Goal: Obtain resource: Obtain resource

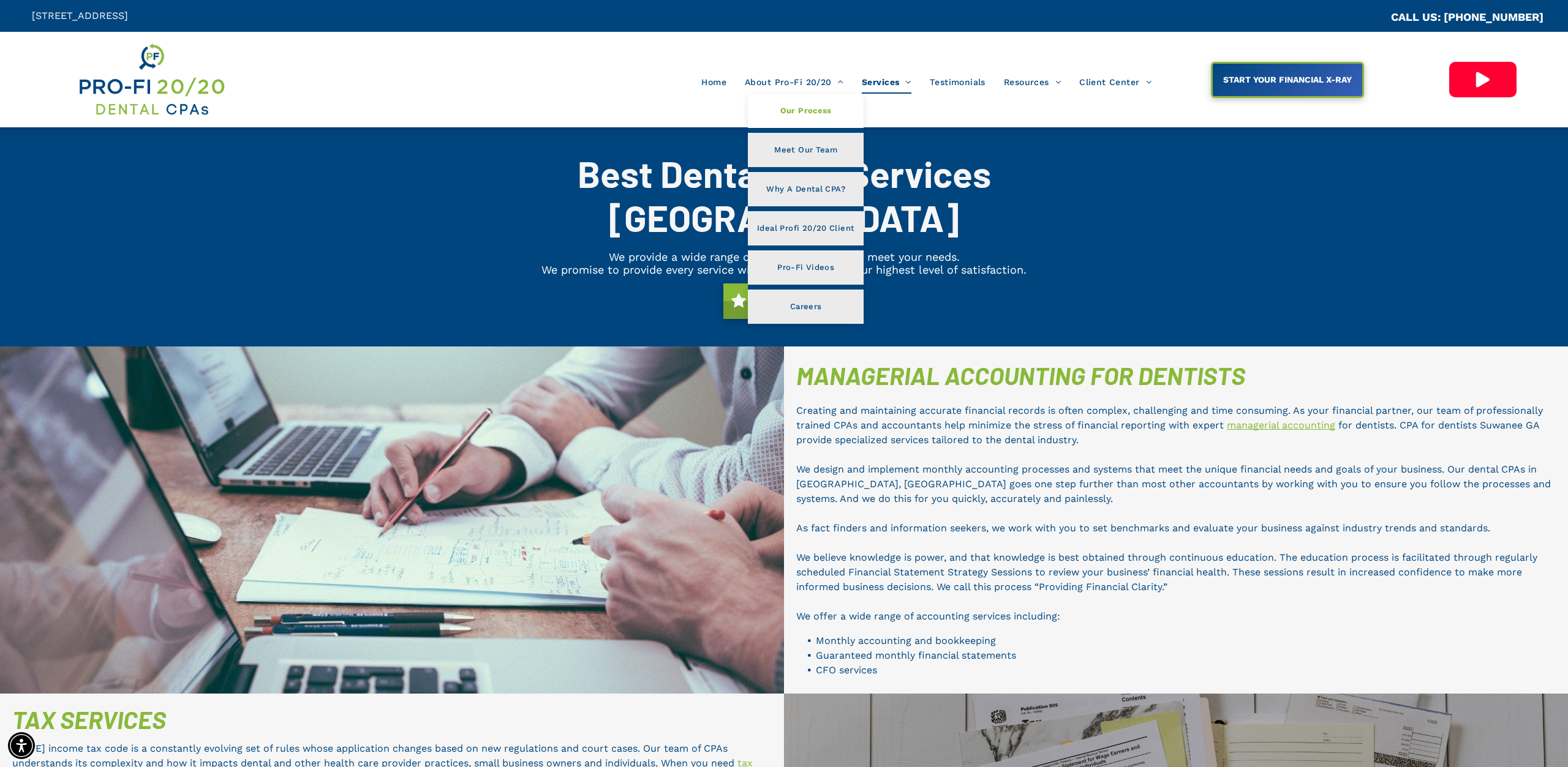
click at [806, 105] on span "Our Process" at bounding box center [806, 111] width 52 height 16
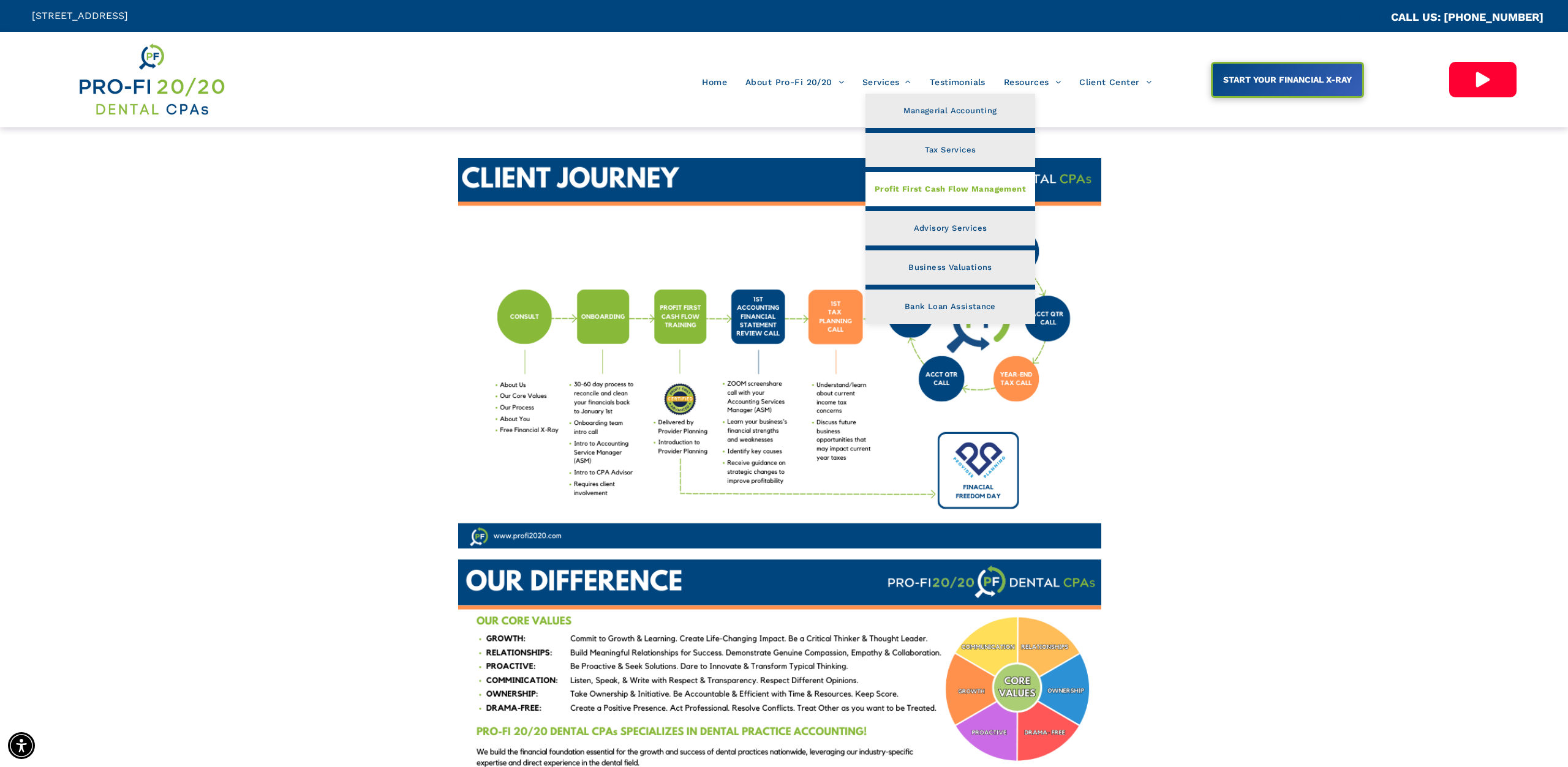
click at [945, 187] on span "Profit First Cash Flow Management" at bounding box center [950, 189] width 152 height 16
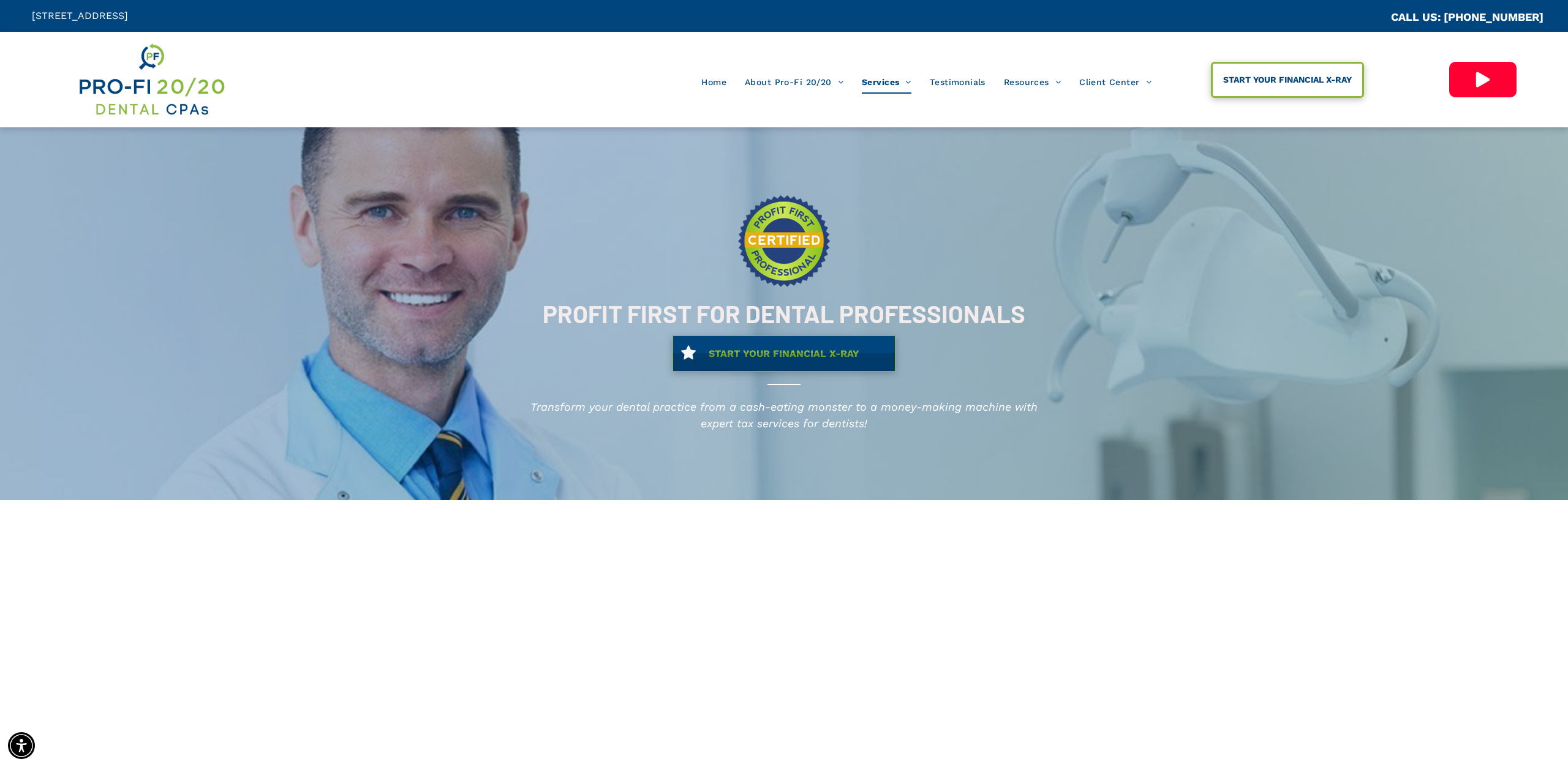
click at [1328, 70] on span "START YOUR FINANCIAL X-RAY" at bounding box center [1287, 79] width 137 height 23
click at [707, 87] on span "Home" at bounding box center [715, 82] width 25 height 23
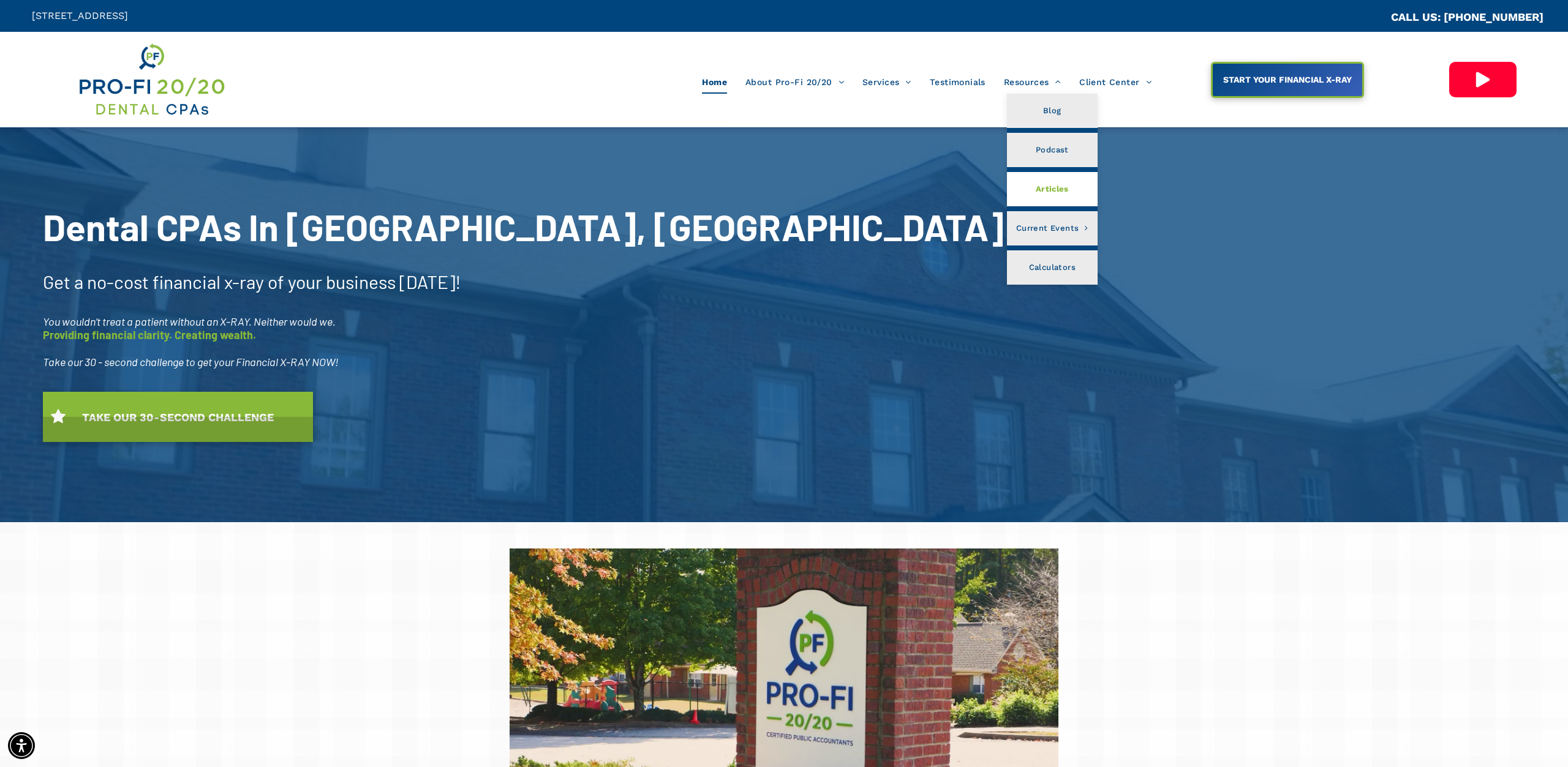
click at [1061, 188] on span "Articles" at bounding box center [1052, 189] width 33 height 16
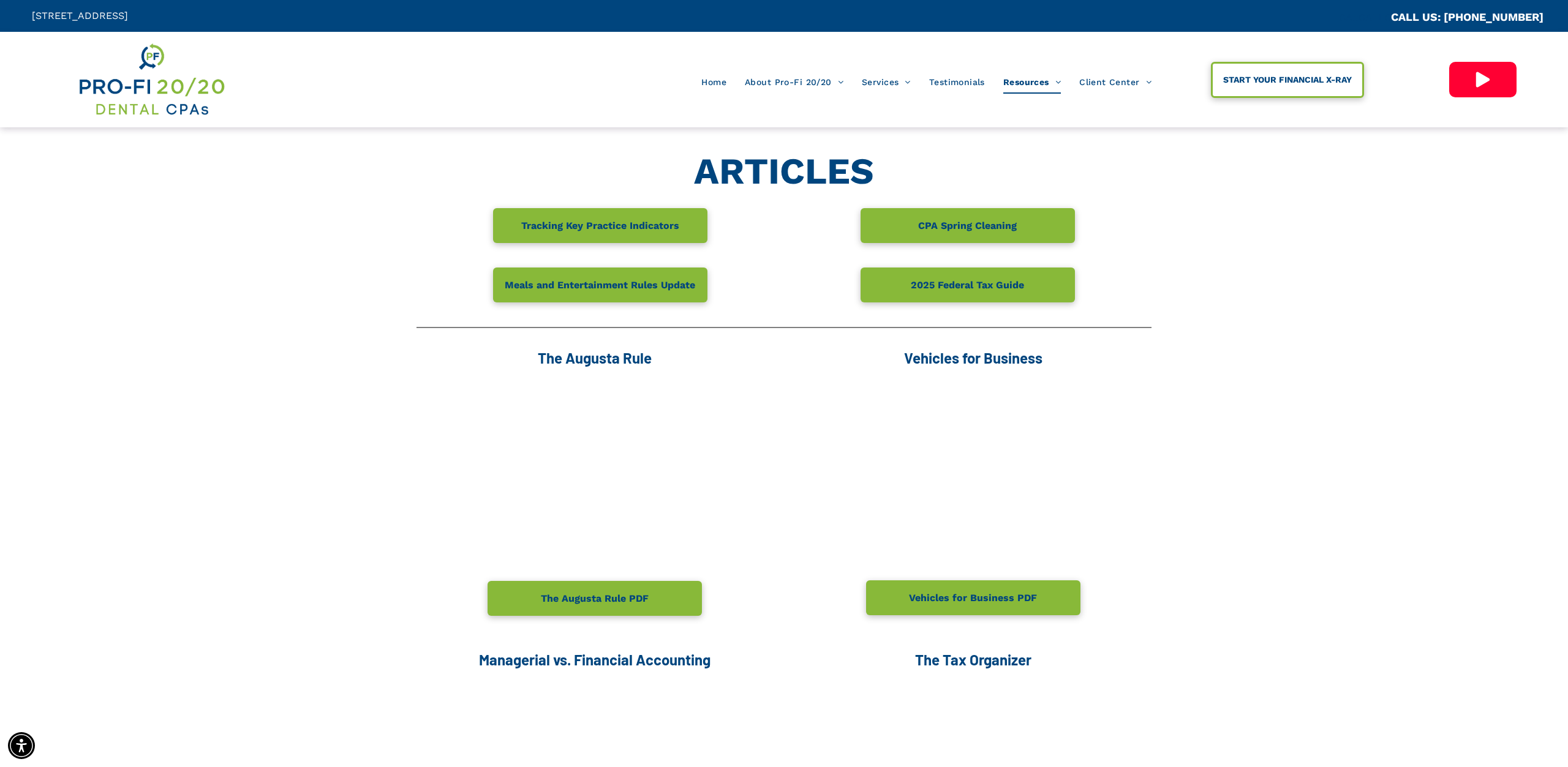
click at [1260, 84] on span "START YOUR FINANCIAL X-RAY" at bounding box center [1287, 79] width 137 height 23
